Goal: Navigation & Orientation: Find specific page/section

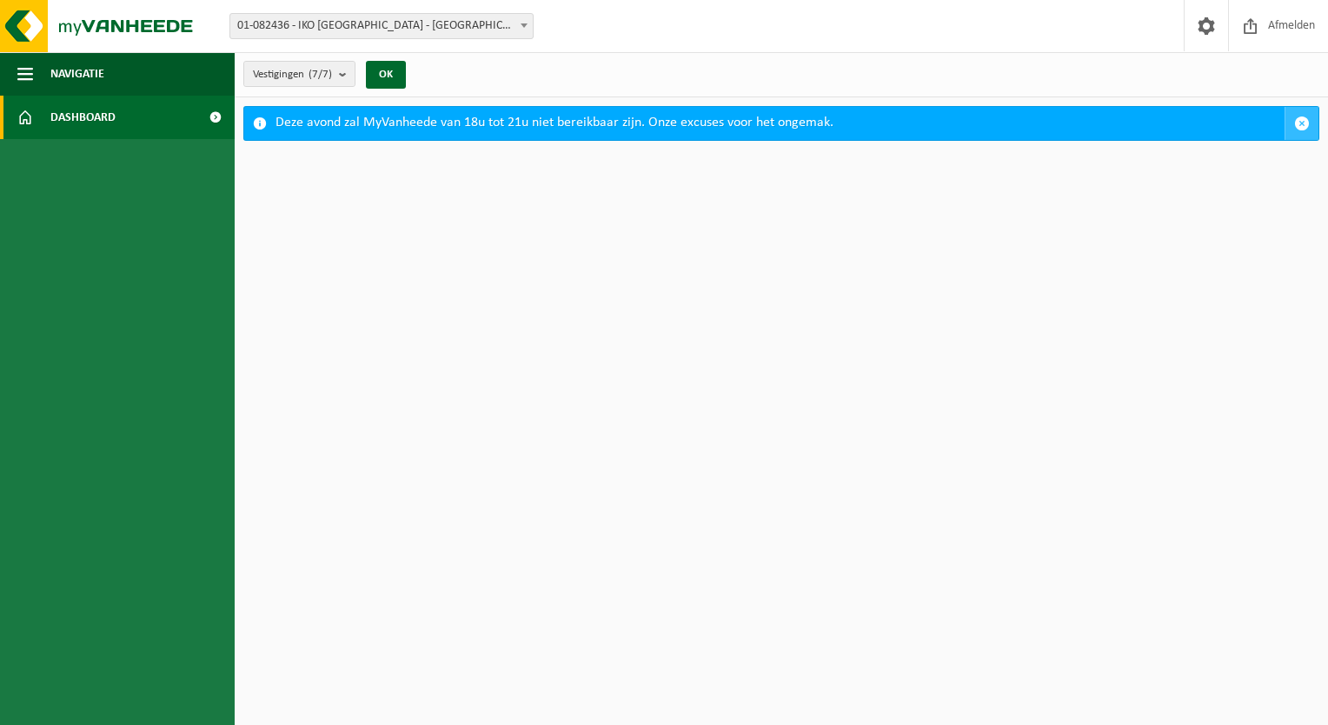
click at [1297, 119] on span "button" at bounding box center [1302, 124] width 16 height 16
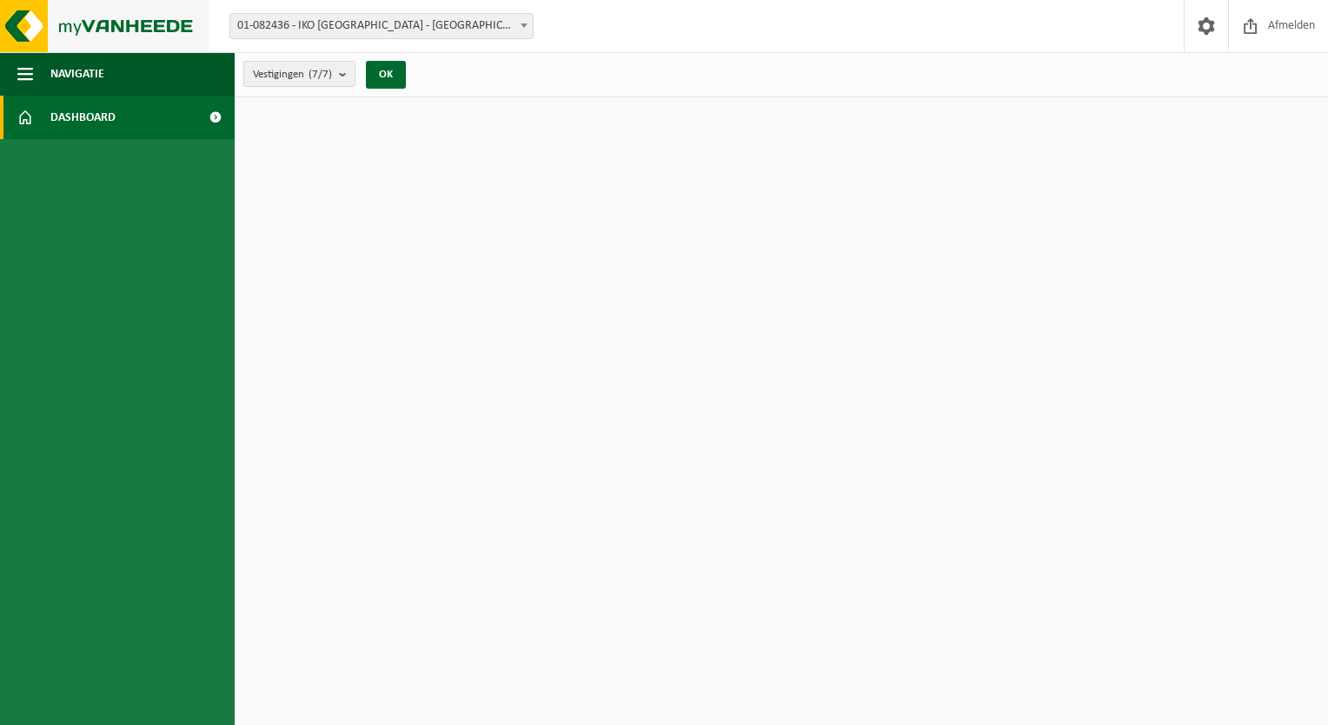
click at [35, 30] on img at bounding box center [104, 26] width 209 height 52
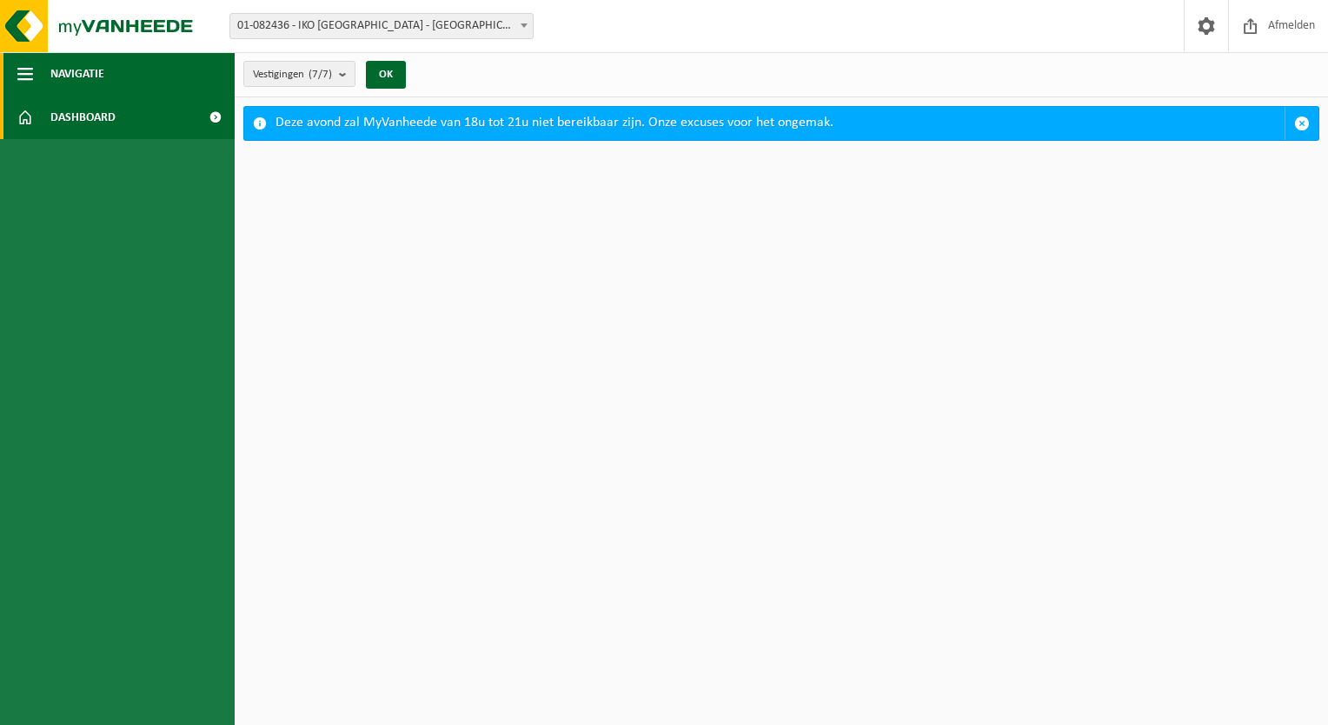
click at [65, 64] on span "Navigatie" at bounding box center [77, 73] width 54 height 43
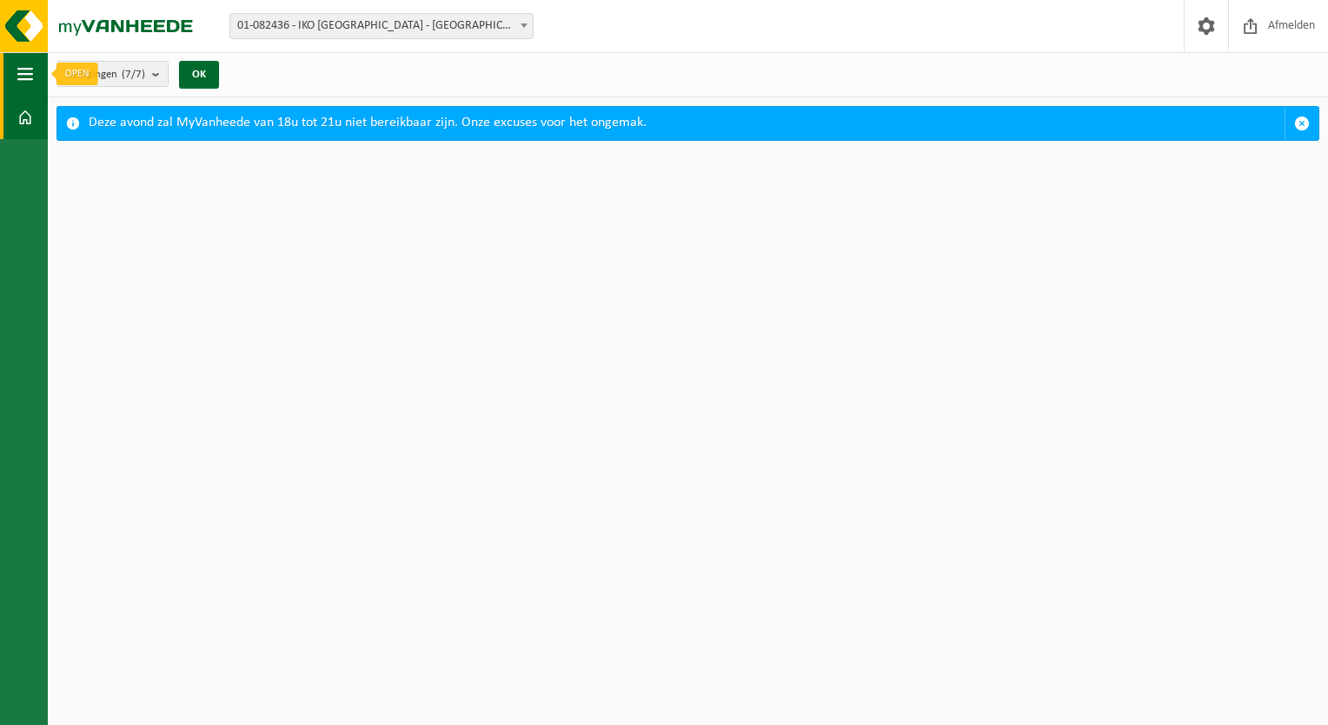
click at [25, 70] on span "button" at bounding box center [25, 73] width 16 height 43
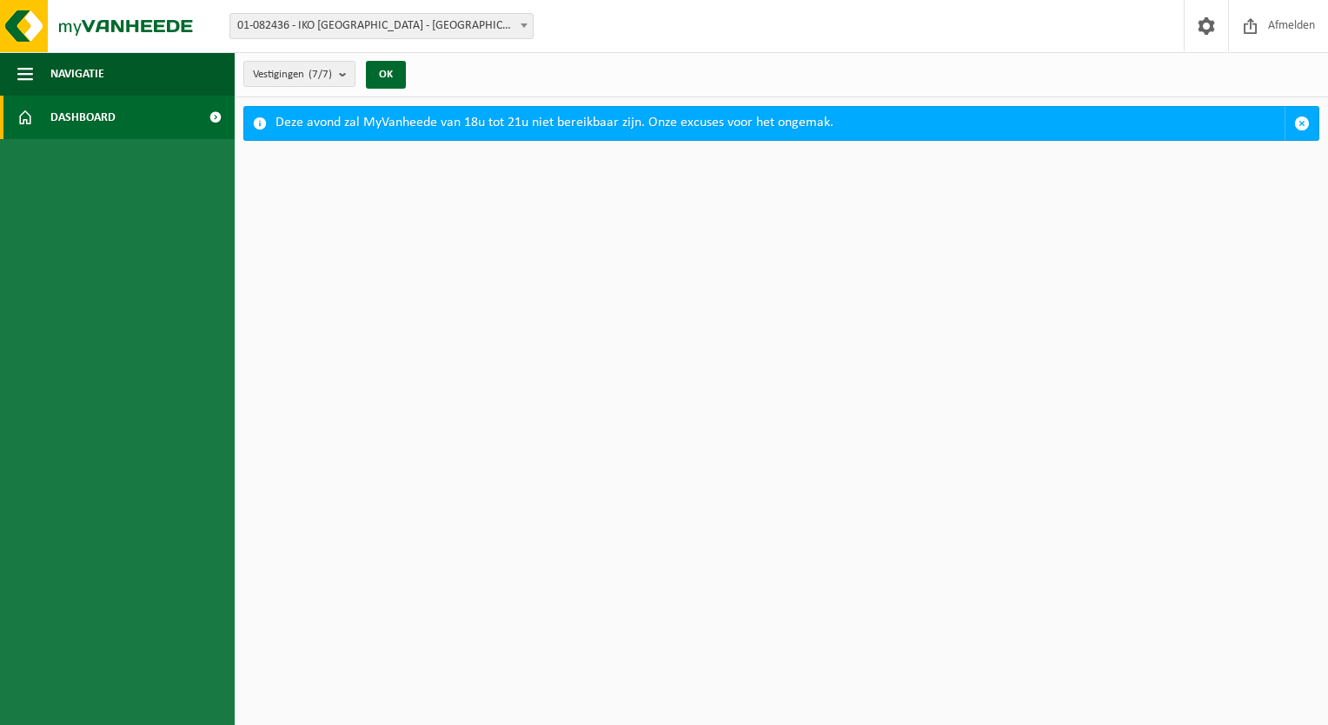
click at [11, 121] on link "Dashboard" at bounding box center [117, 117] width 235 height 43
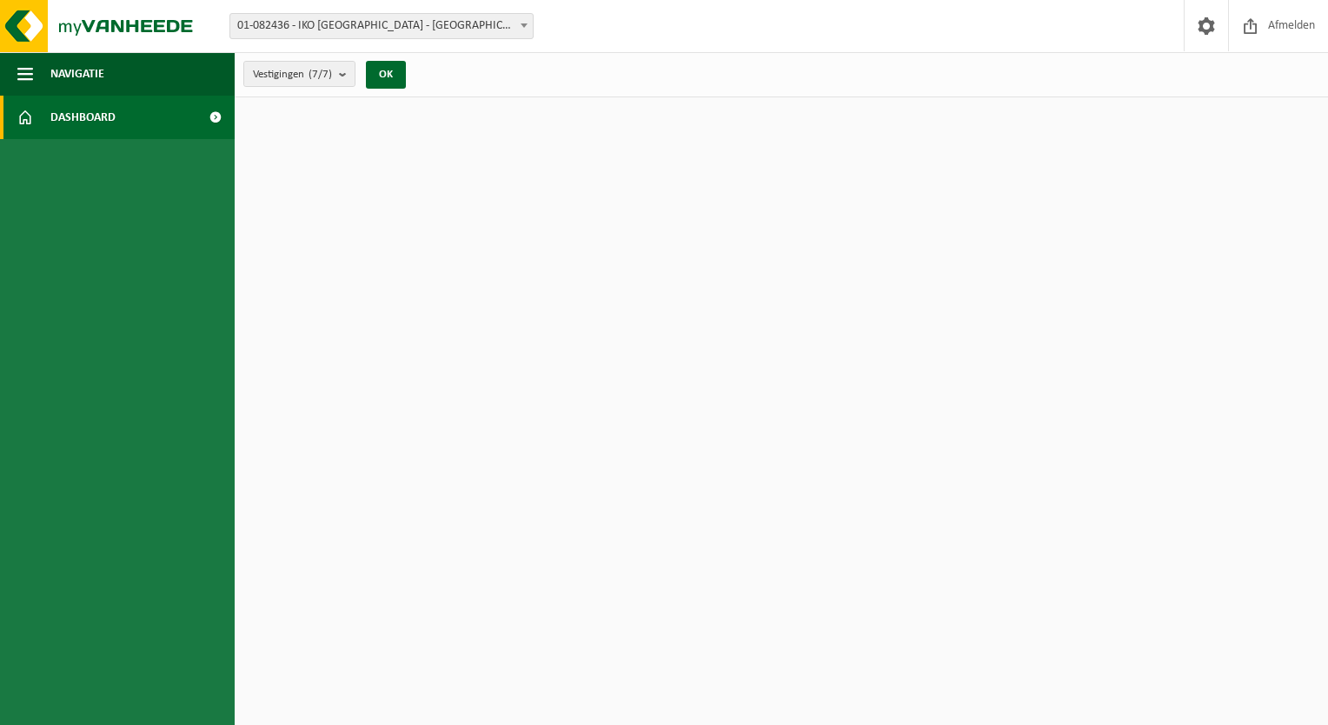
click at [218, 111] on span at bounding box center [215, 117] width 39 height 43
click at [215, 120] on span at bounding box center [215, 117] width 39 height 43
click at [509, 224] on html "Vestiging: 01-082436 - IKO NV - [GEOGRAPHIC_DATA] 10-833249 - [GEOGRAPHIC_DATA]…" at bounding box center [664, 362] width 1328 height 725
click at [414, 67] on div "Vestigingen (7/7) Alles selecteren Alles deselecteren Actieve selecteren IKO NV…" at bounding box center [330, 74] width 190 height 37
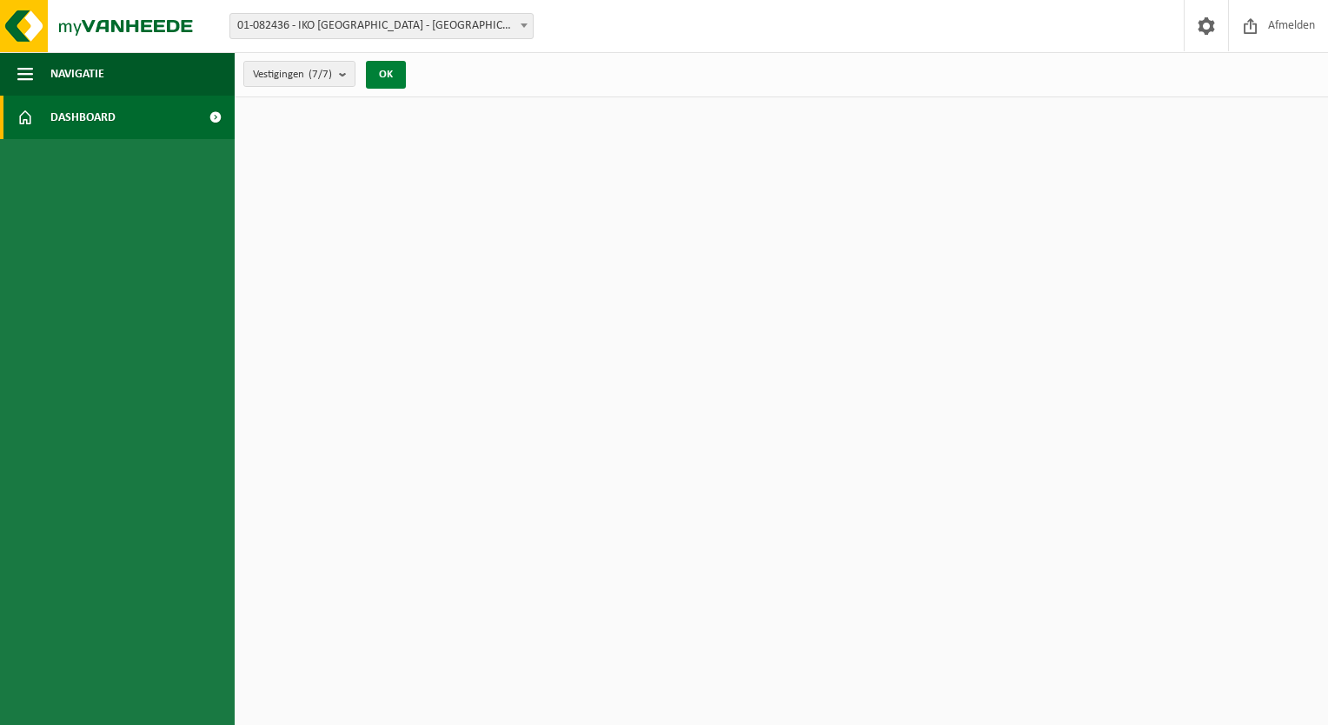
click at [376, 77] on button "OK" at bounding box center [386, 75] width 40 height 28
click at [396, 73] on button "OK" at bounding box center [386, 75] width 40 height 28
click at [129, 127] on link "Dashboard" at bounding box center [117, 117] width 235 height 43
click at [942, 318] on html "Vestiging: 01-082436 - IKO NV - [GEOGRAPHIC_DATA] 10-833249 - [GEOGRAPHIC_DATA]…" at bounding box center [664, 362] width 1328 height 725
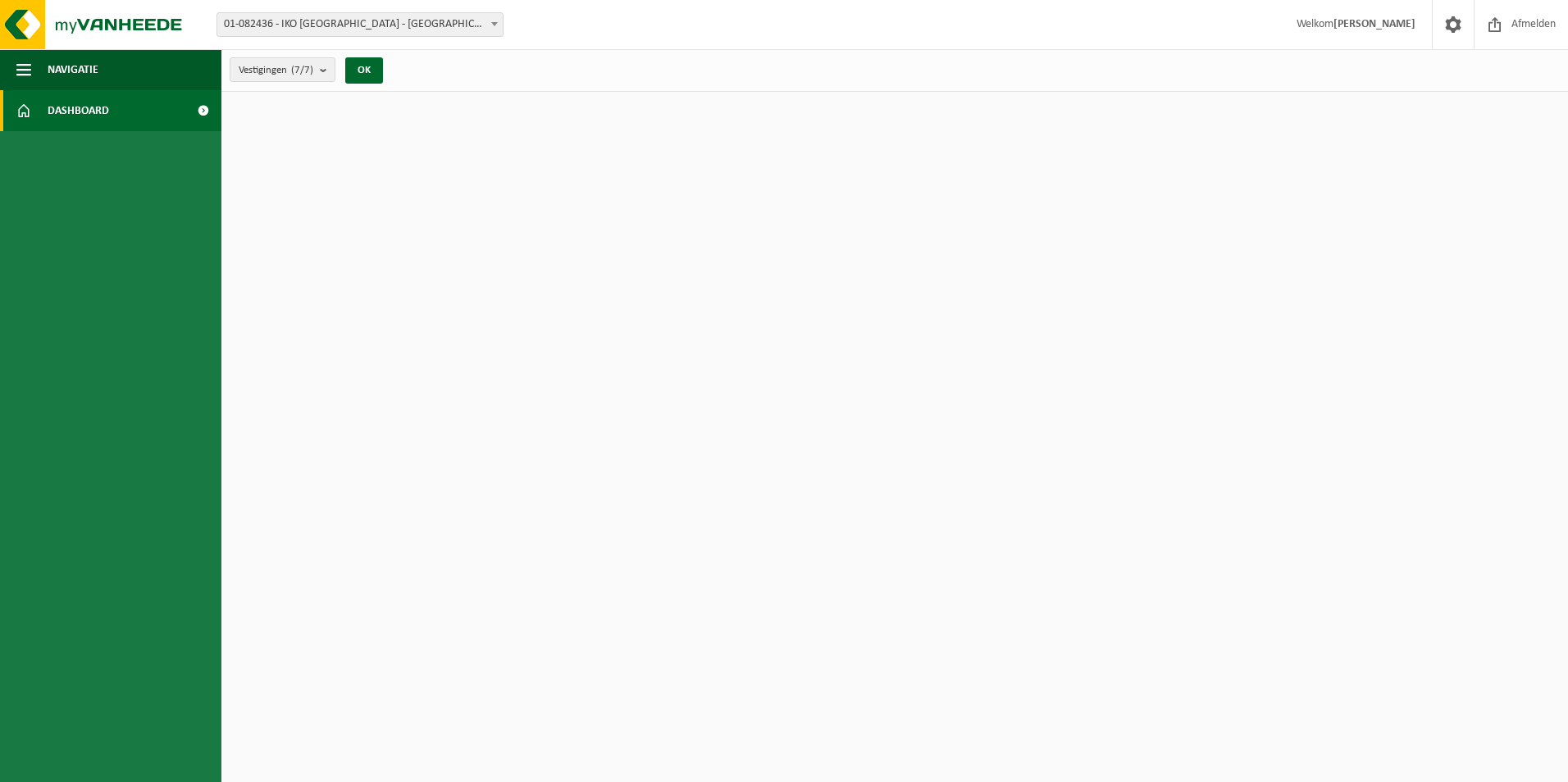
click at [751, 278] on html "Vestiging: 01-082436 - IKO NV - [GEOGRAPHIC_DATA] 10-833249 - [GEOGRAPHIC_DATA]…" at bounding box center [784, 391] width 1568 height 782
